Goal: Check status: Check status

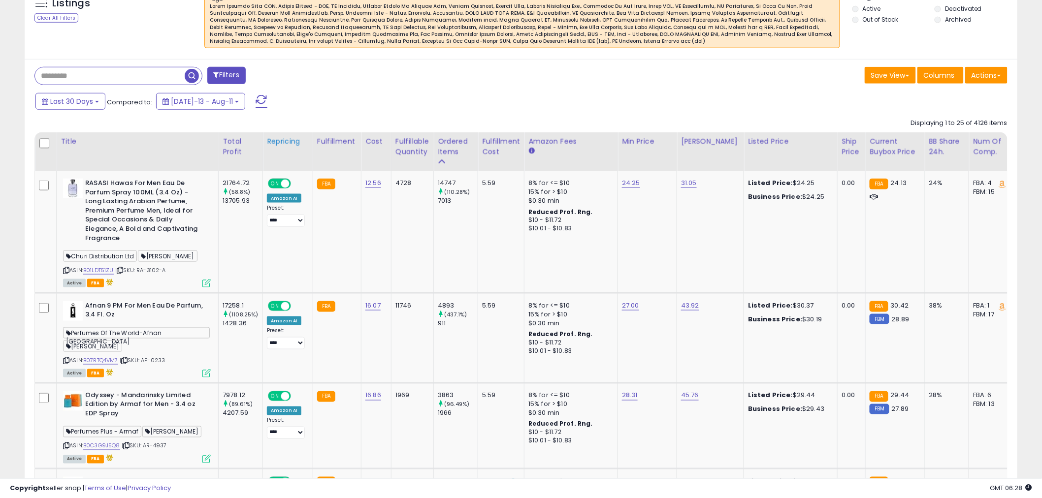
scroll to position [383, 0]
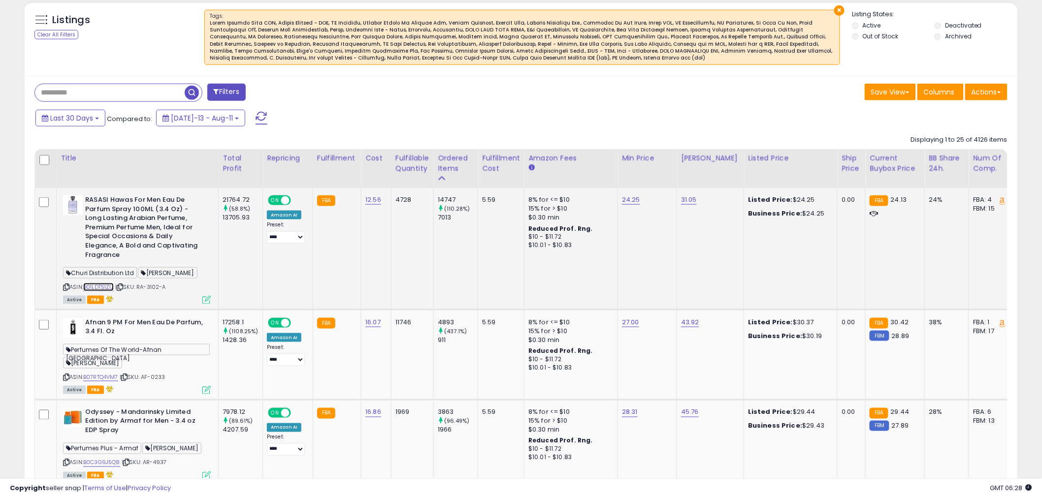
click at [91, 283] on link "B01LDT51ZU" at bounding box center [98, 287] width 31 height 8
click at [123, 285] on icon at bounding box center [120, 287] width 6 height 5
click at [189, 282] on div "ASIN: B01LDT51ZU | SKU: RA-3102-A Active FBA" at bounding box center [137, 249] width 148 height 108
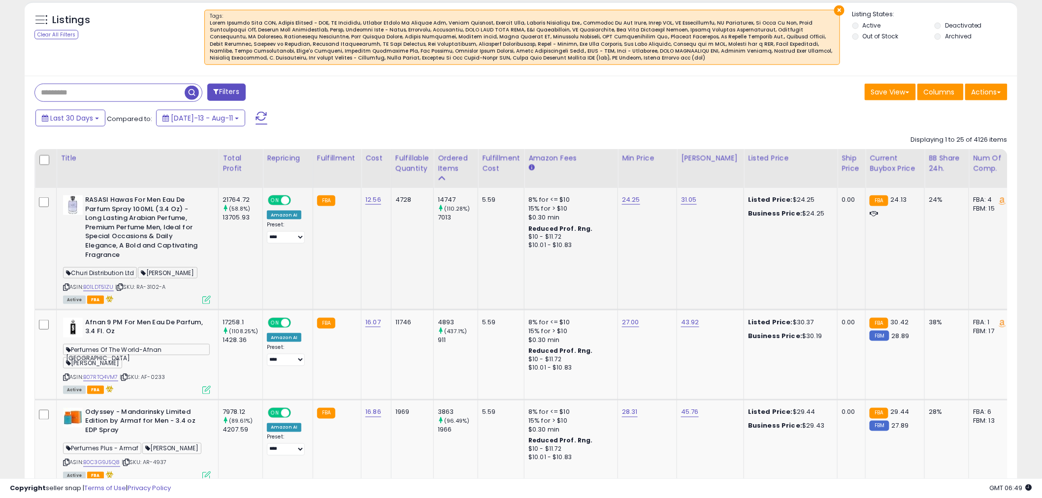
click at [120, 285] on icon at bounding box center [120, 287] width 6 height 5
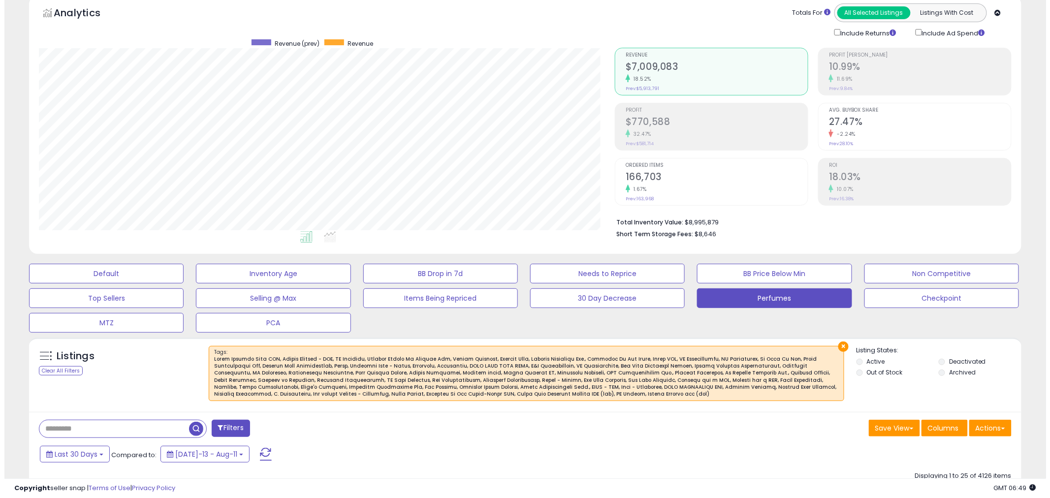
scroll to position [0, 0]
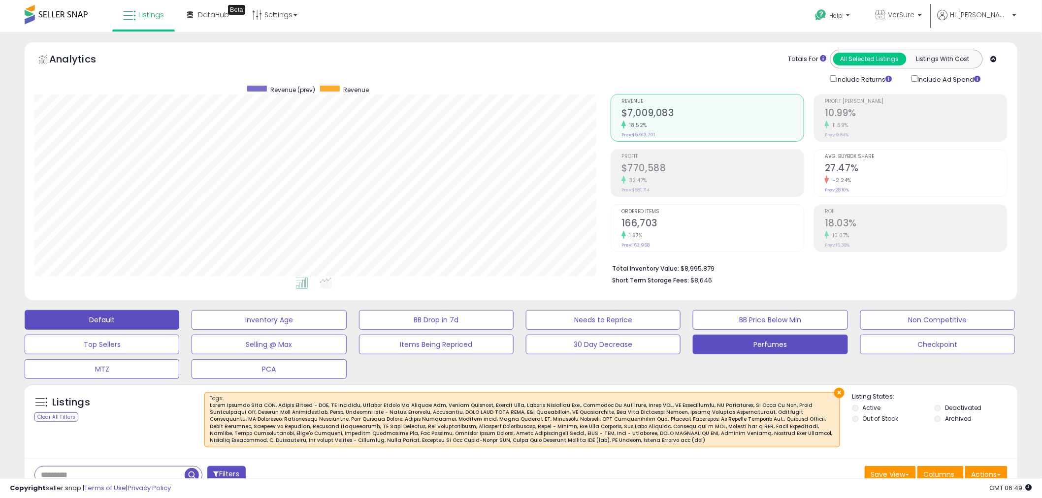
click at [129, 324] on button "Default" at bounding box center [102, 320] width 155 height 20
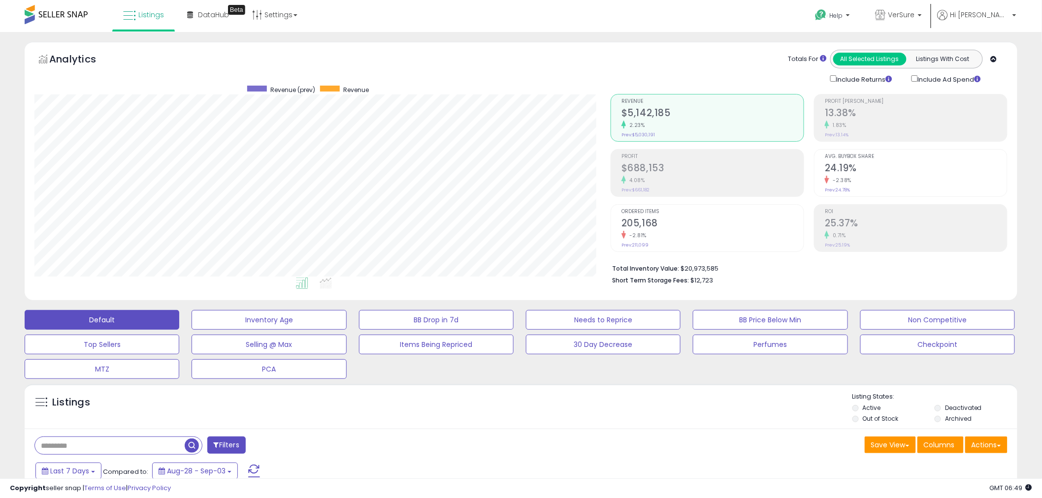
scroll to position [202, 576]
click at [274, 244] on div "Retrieving graph data.. Revenue (prev) Revenue" at bounding box center [521, 173] width 988 height 236
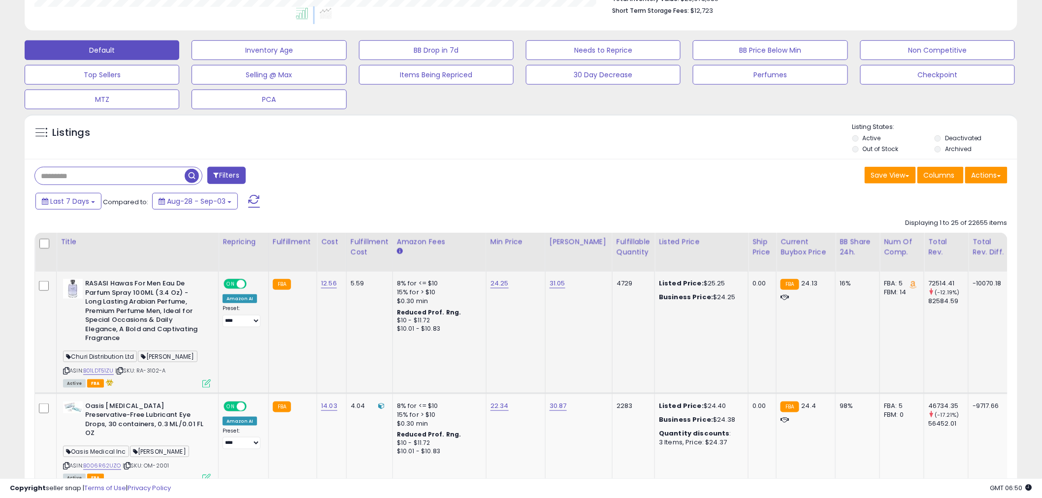
scroll to position [273, 0]
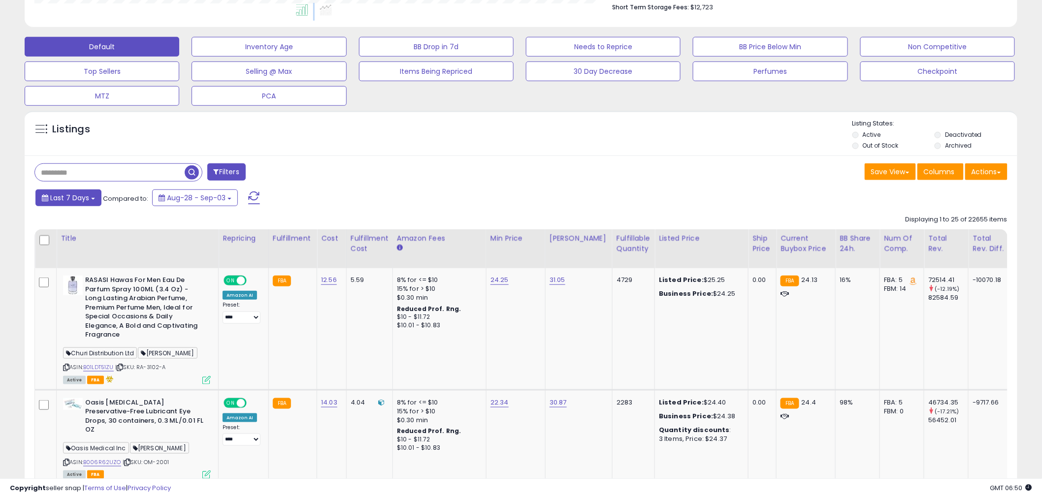
click at [81, 199] on span "Last 7 Days" at bounding box center [69, 198] width 39 height 10
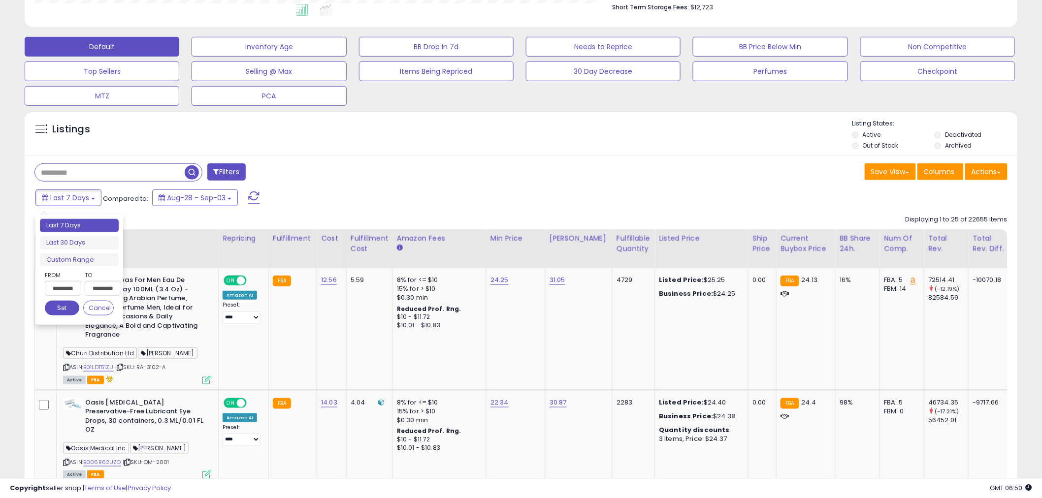
click at [57, 291] on input "**********" at bounding box center [63, 288] width 36 height 15
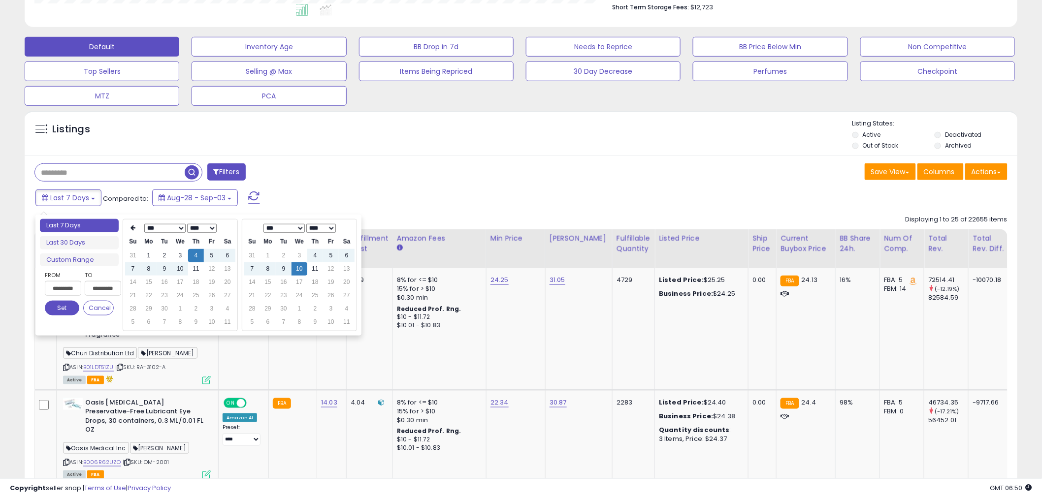
click at [53, 289] on input "**********" at bounding box center [63, 288] width 36 height 15
type input "**********"
click at [79, 245] on li "Last 30 Days" at bounding box center [79, 242] width 79 height 13
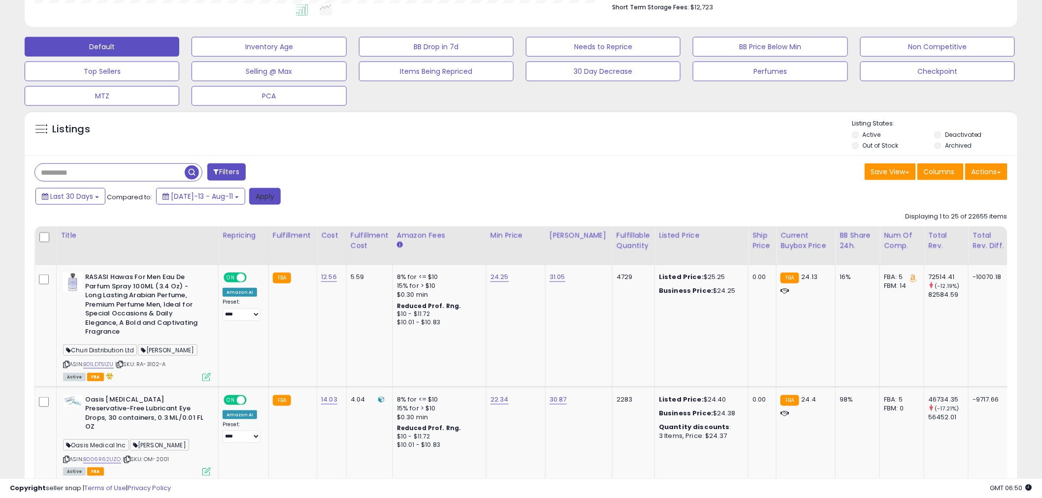
click at [249, 202] on button "Apply" at bounding box center [265, 196] width 32 height 17
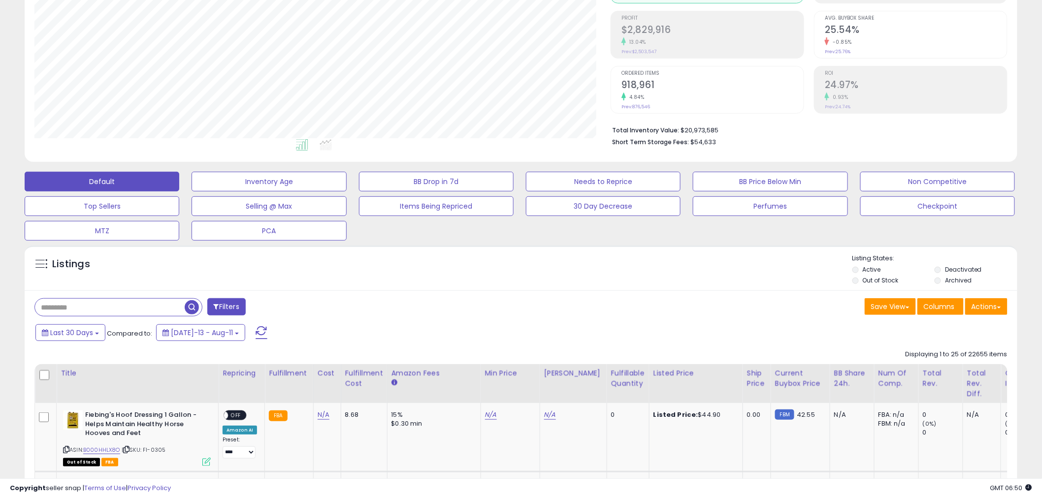
scroll to position [0, 0]
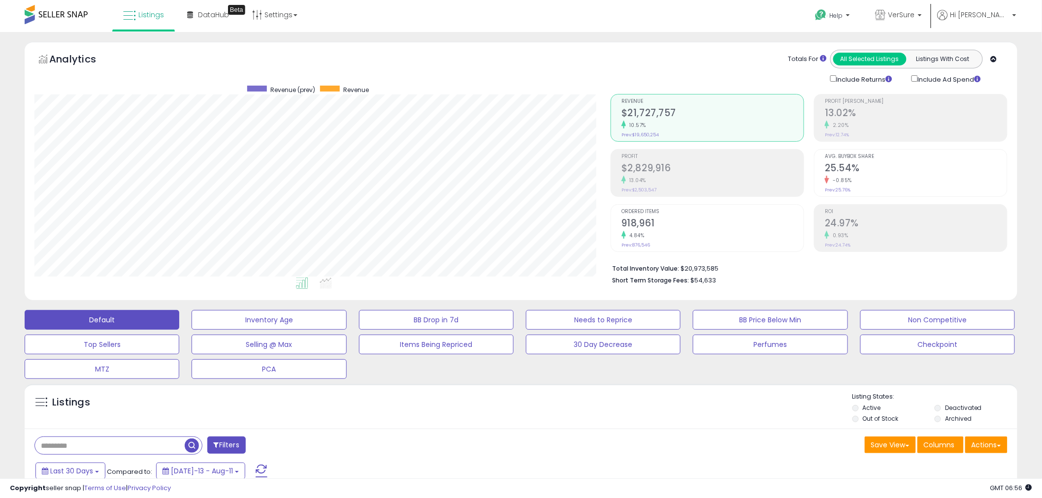
click at [702, 286] on div "Total Inventory Value: $20,973,585 Short Term Storage Fees: $54,633" at bounding box center [809, 271] width 397 height 38
click at [692, 285] on li "Short Term Storage Fees: $54,633" at bounding box center [806, 280] width 388 height 12
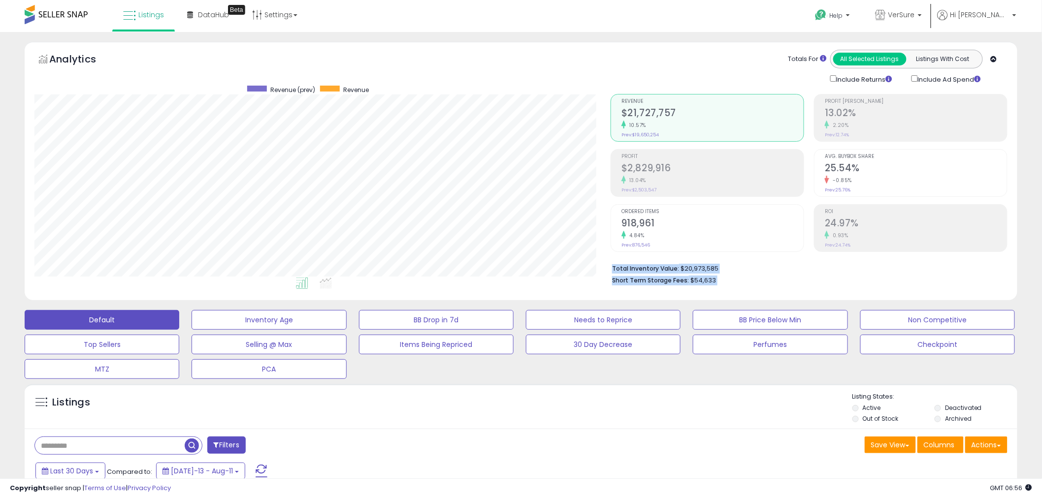
drag, startPoint x: 692, startPoint y: 285, endPoint x: 683, endPoint y: 268, distance: 18.9
click at [683, 268] on ul "Total Inventory Value: $20,973,585 Short Term Storage Fees: $54,633" at bounding box center [806, 273] width 388 height 23
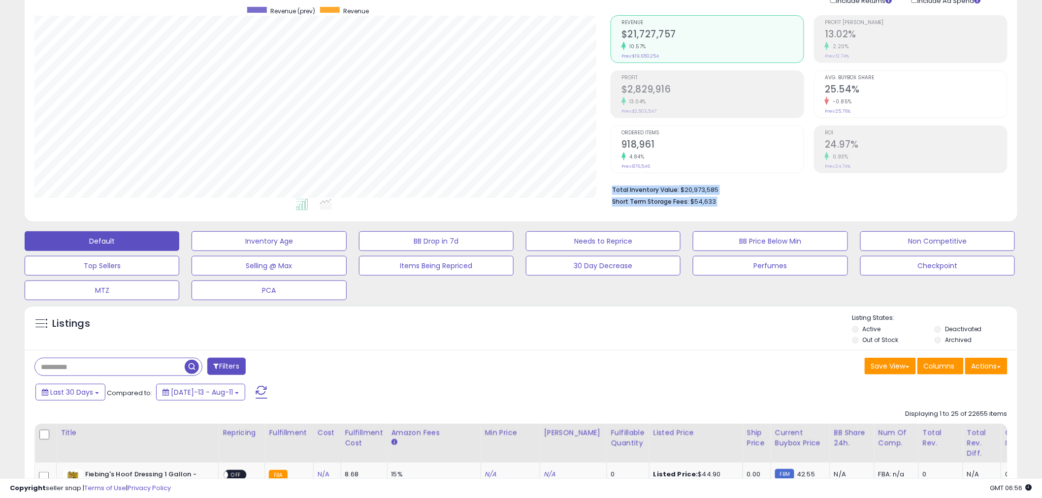
scroll to position [328, 0]
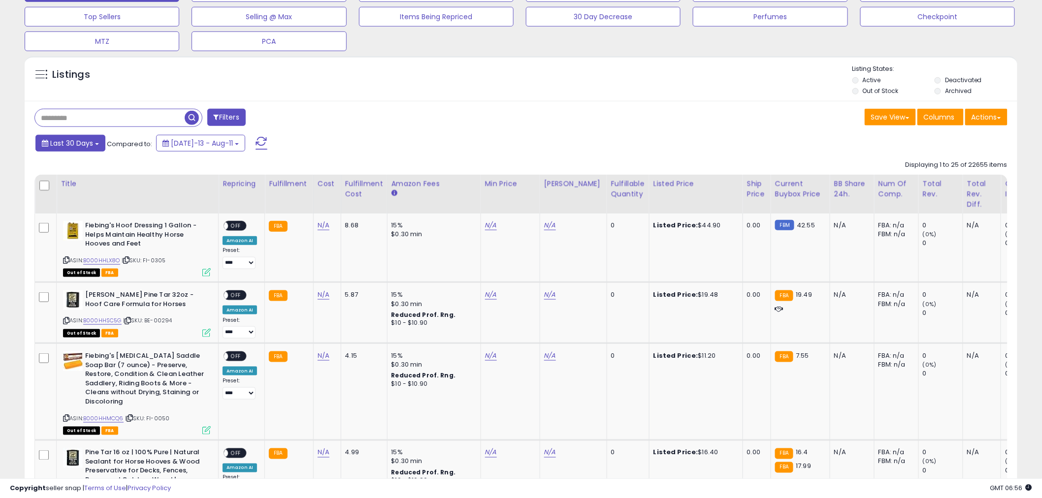
click at [87, 149] on button "Last 30 Days" at bounding box center [70, 143] width 70 height 17
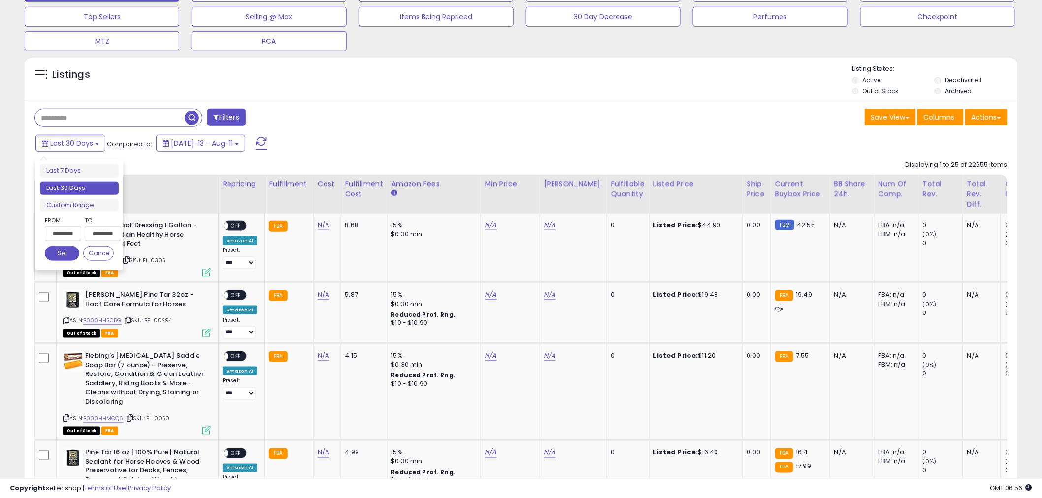
click at [352, 122] on div "Filters" at bounding box center [274, 119] width 494 height 20
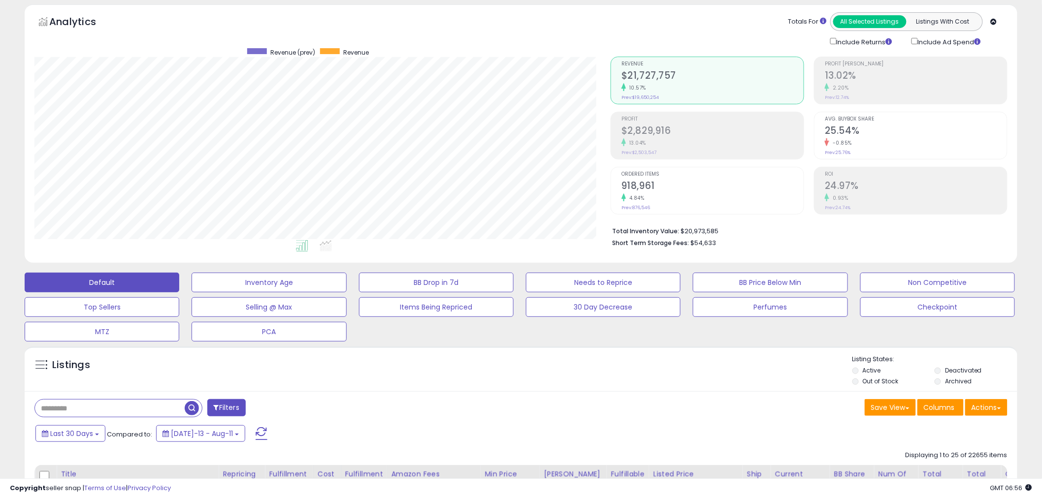
scroll to position [0, 0]
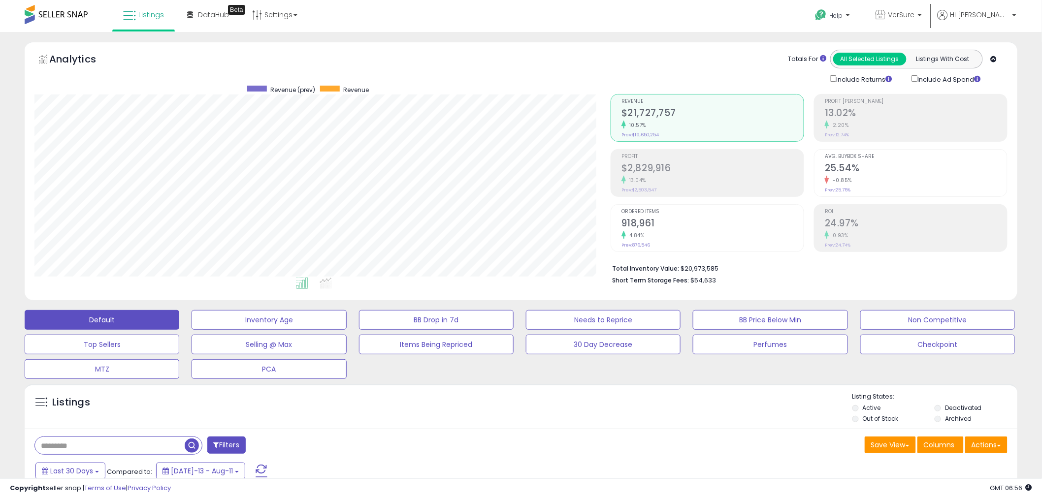
click at [854, 478] on div "Last 30 Days Compared to: Jul-13 - Aug-11" at bounding box center [520, 472] width 988 height 22
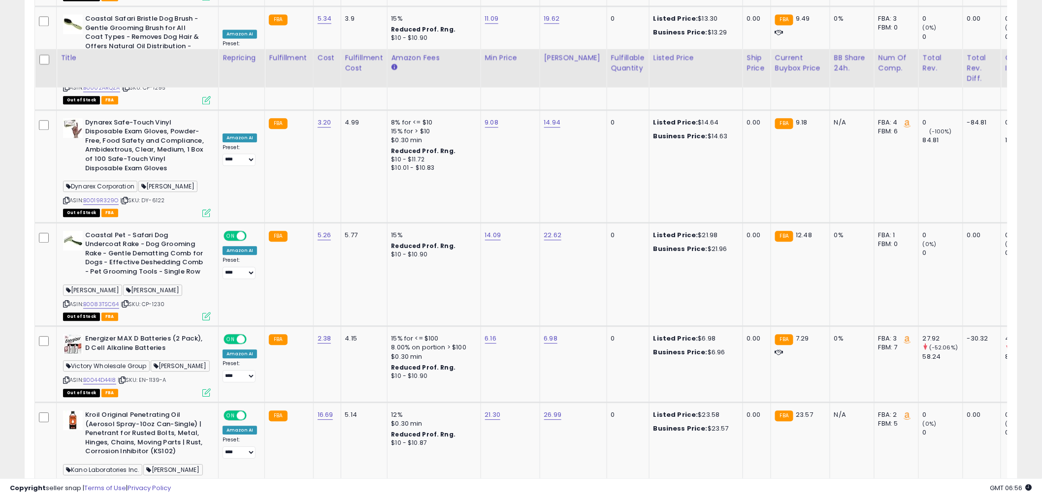
scroll to position [2547, 0]
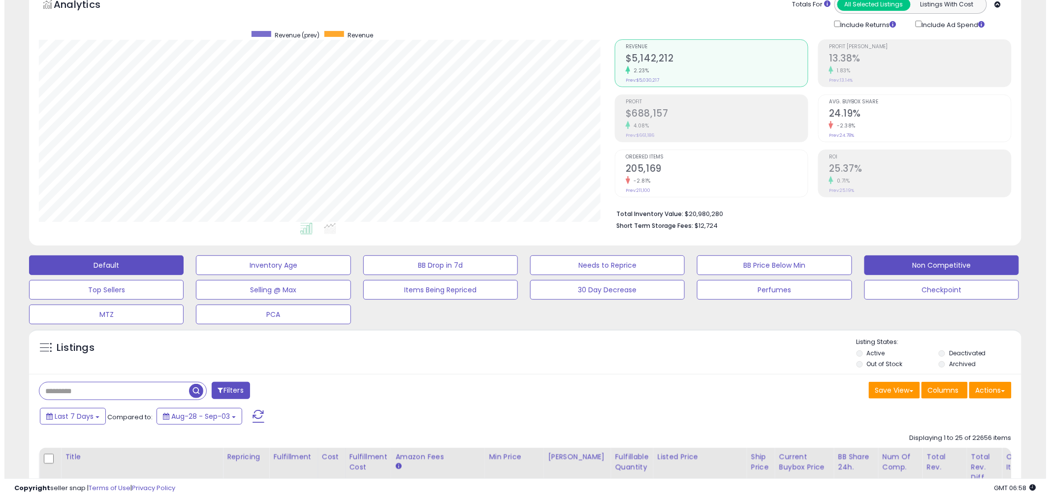
scroll to position [202, 576]
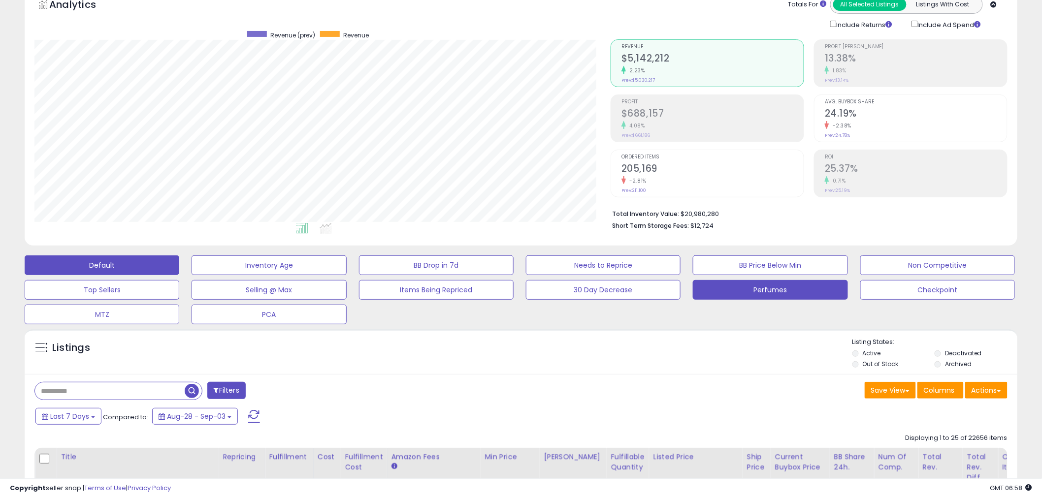
click at [733, 293] on button "Perfumes" at bounding box center [770, 290] width 155 height 20
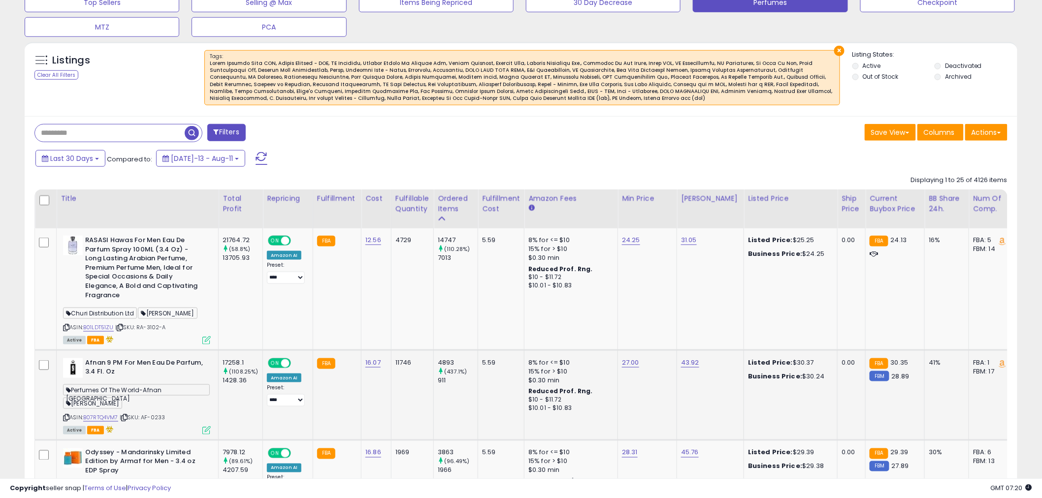
scroll to position [383, 0]
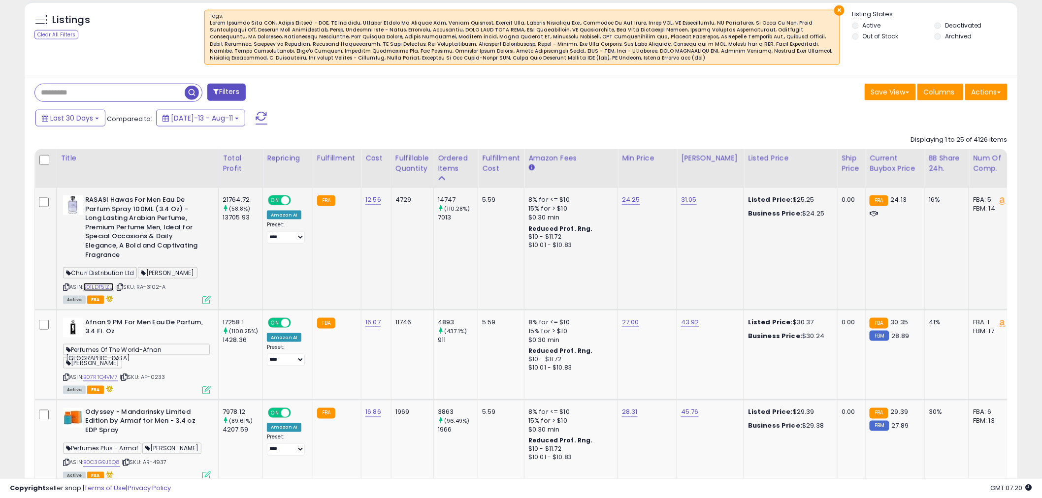
click at [97, 283] on link "B01LDT51ZU" at bounding box center [98, 287] width 31 height 8
click at [419, 224] on td "4729" at bounding box center [412, 249] width 42 height 122
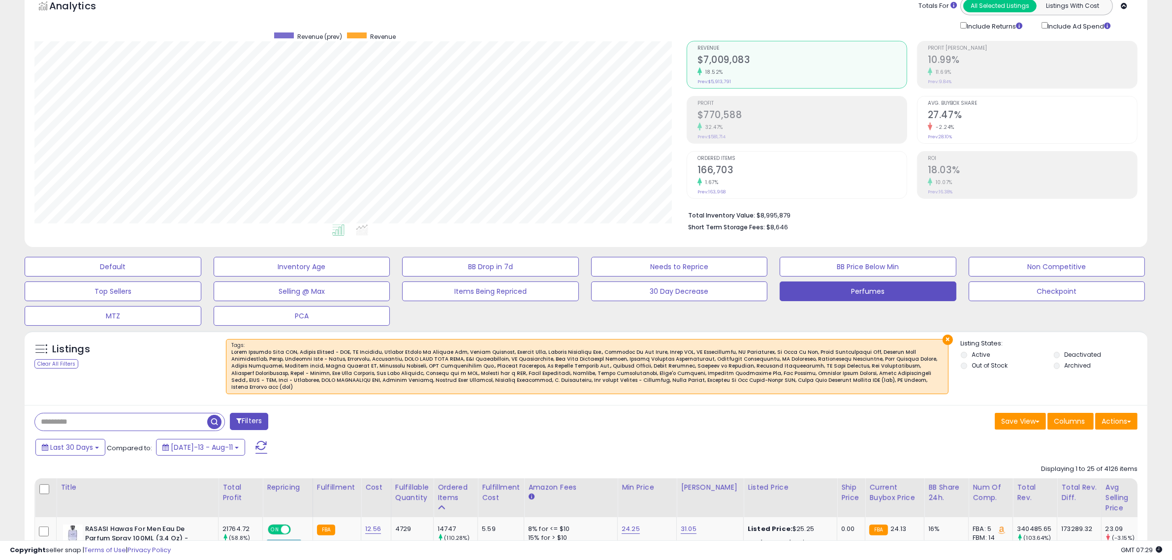
scroll to position [0, 0]
